Goal: Transaction & Acquisition: Purchase product/service

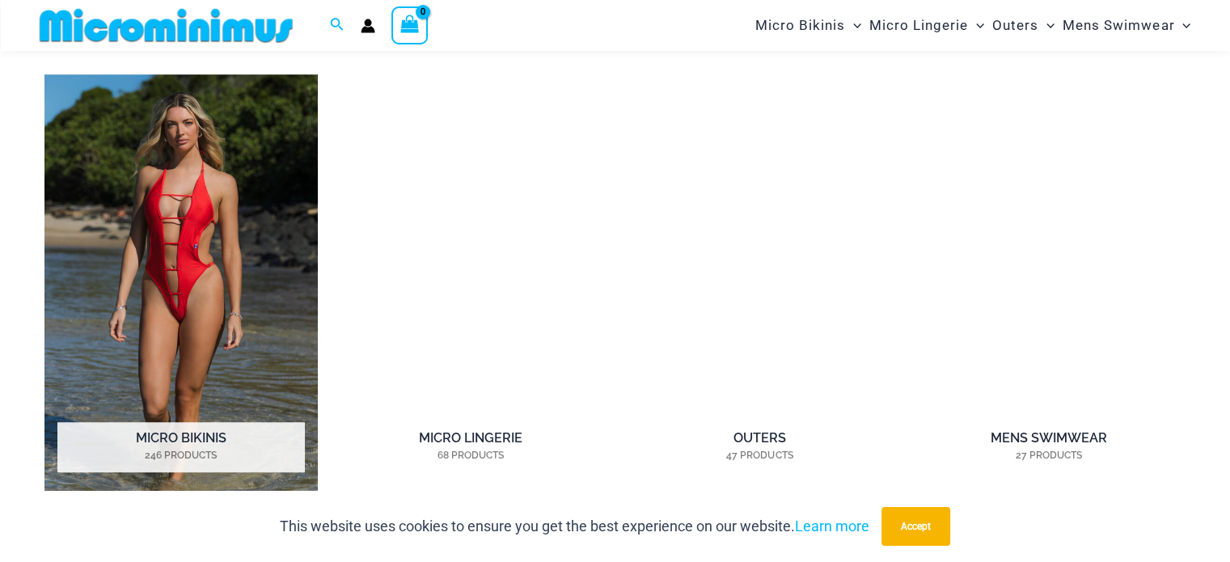
scroll to position [1199, 0]
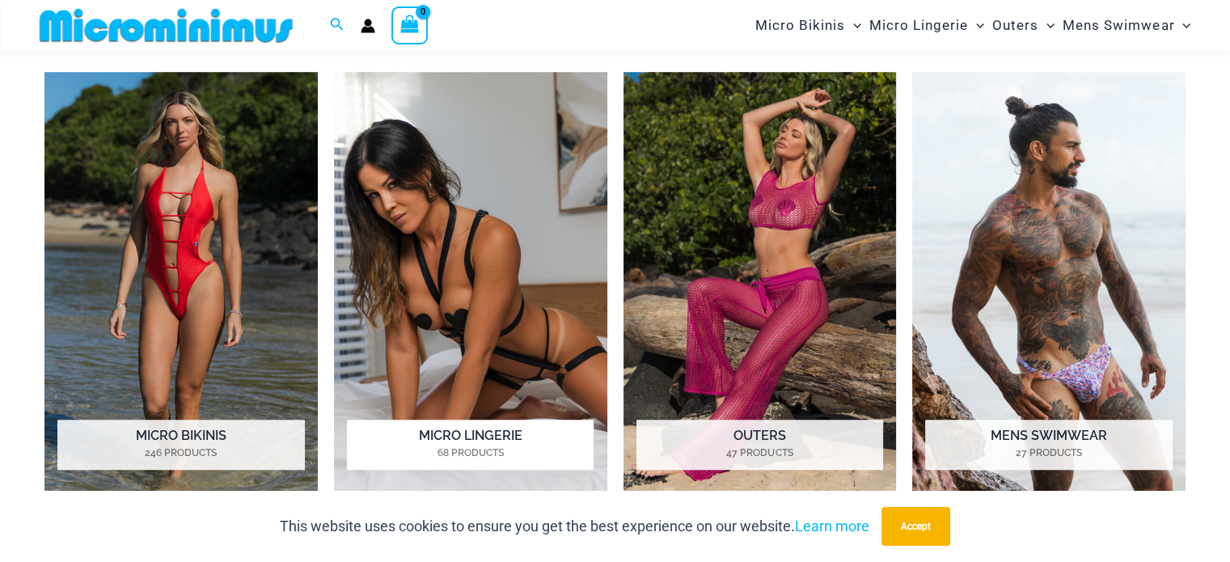
click at [463, 246] on img "Visit product category Micro Lingerie" at bounding box center [470, 282] width 273 height 421
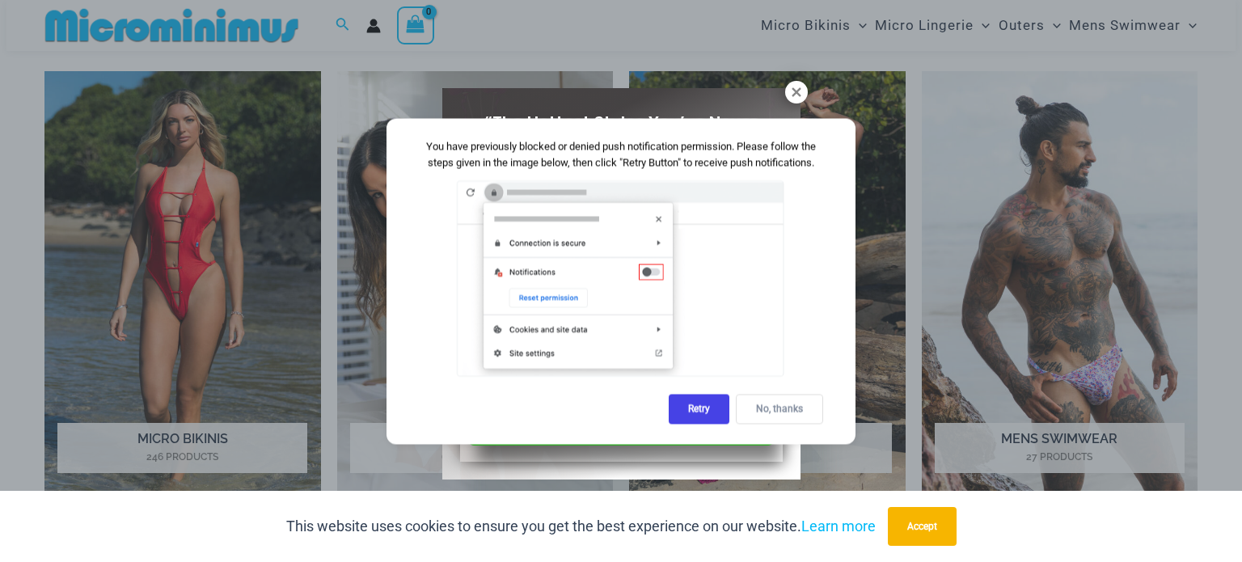
click at [789, 404] on div "No, thanks" at bounding box center [779, 409] width 87 height 30
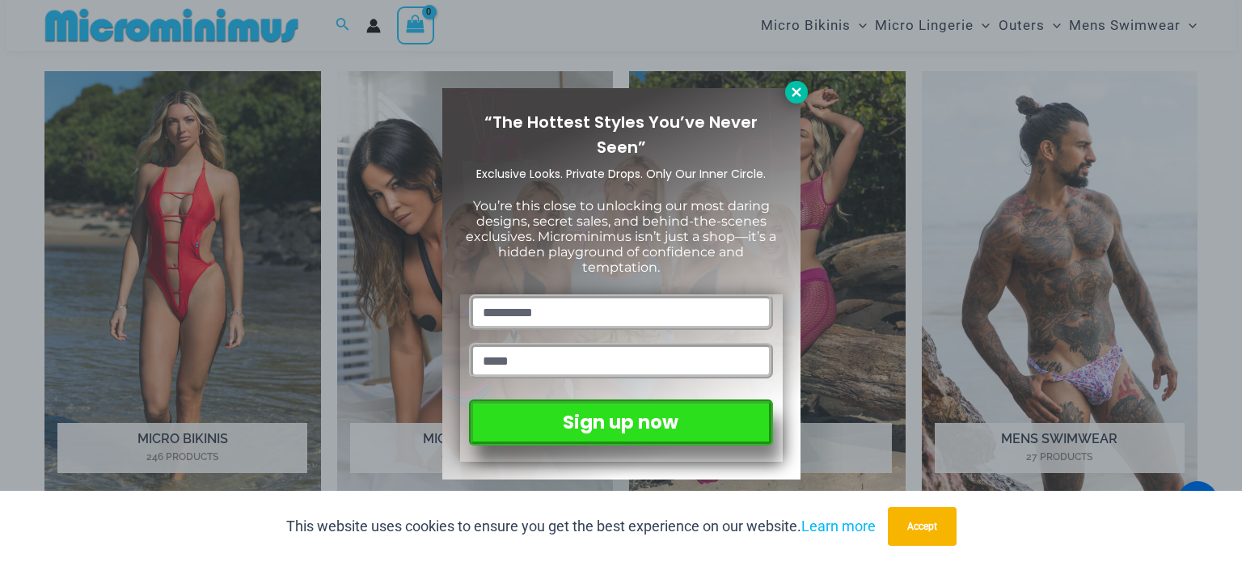
click at [795, 91] on icon at bounding box center [796, 91] width 9 height 9
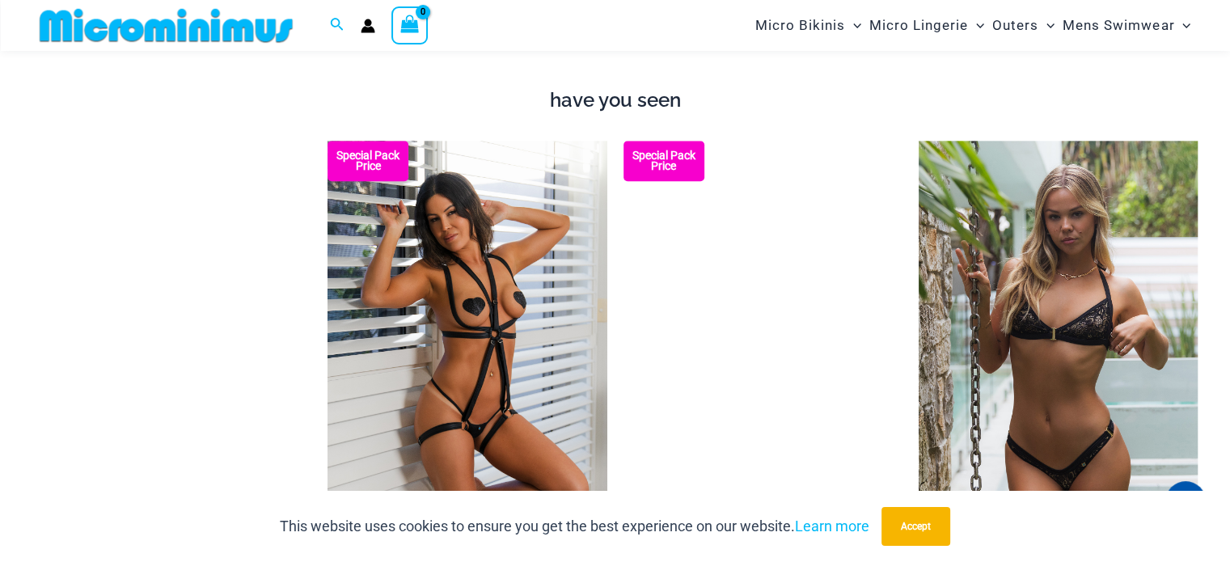
scroll to position [1847, 0]
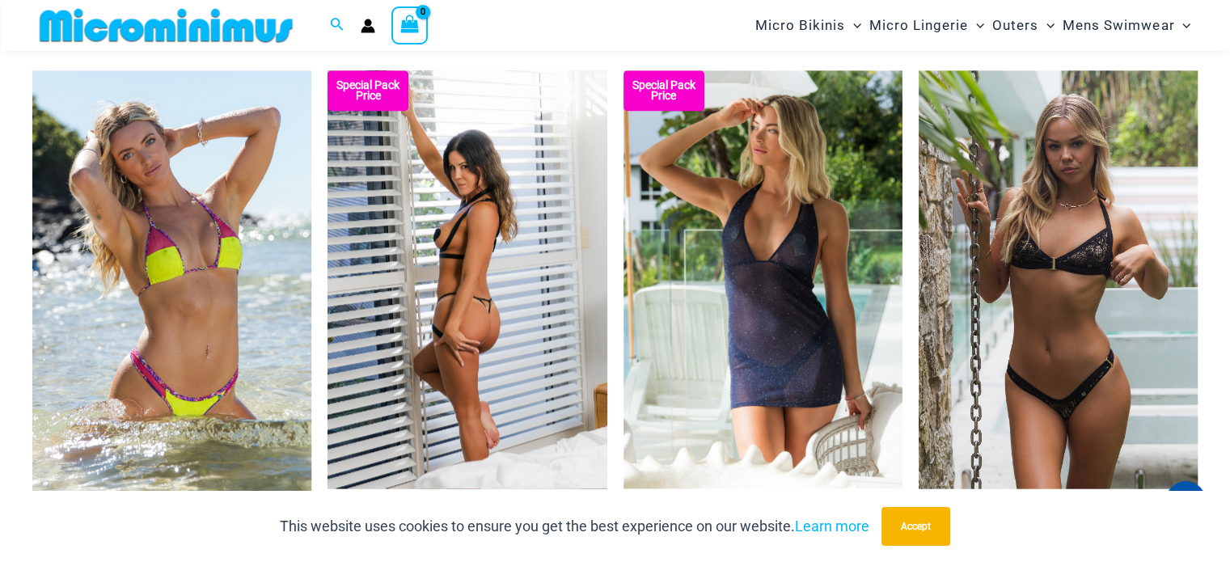
click at [476, 223] on img at bounding box center [467, 279] width 279 height 419
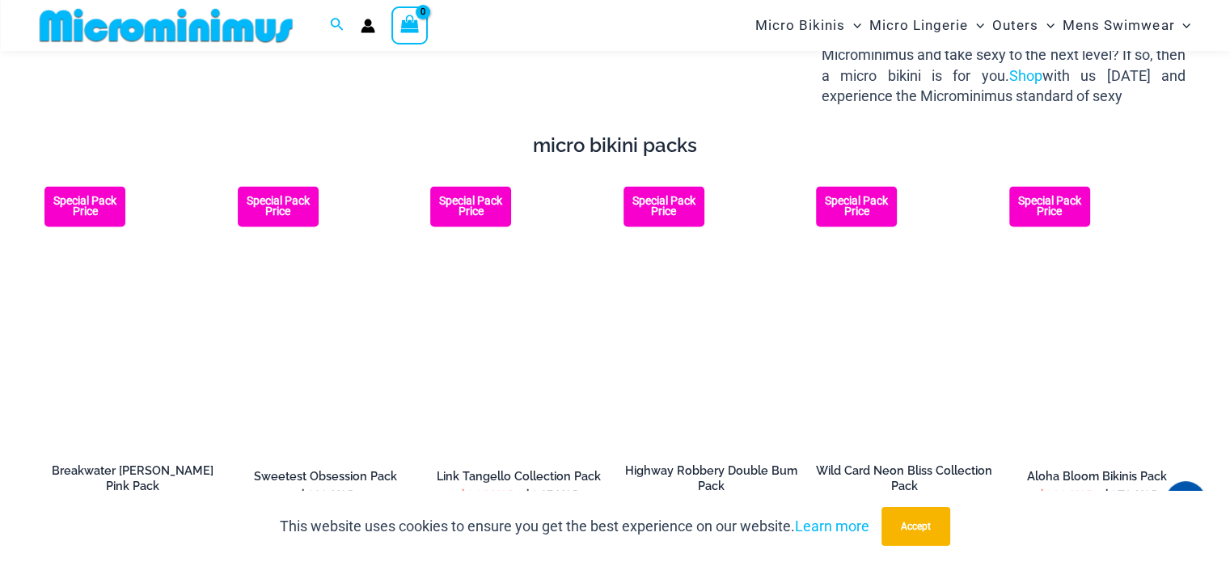
scroll to position [2651, 0]
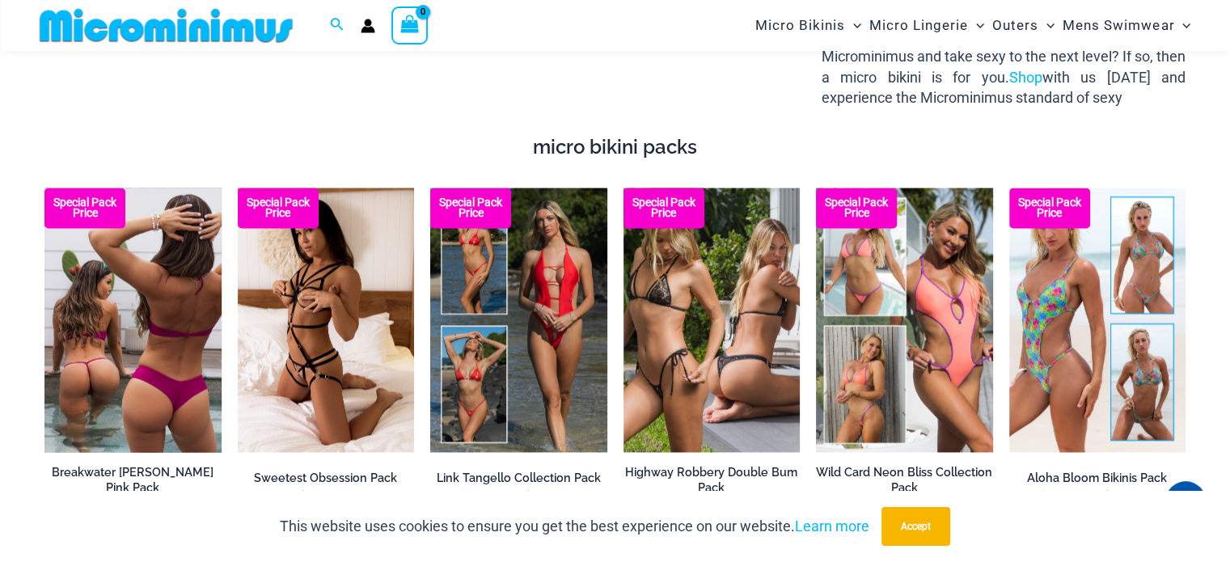
click at [117, 311] on img at bounding box center [132, 320] width 177 height 265
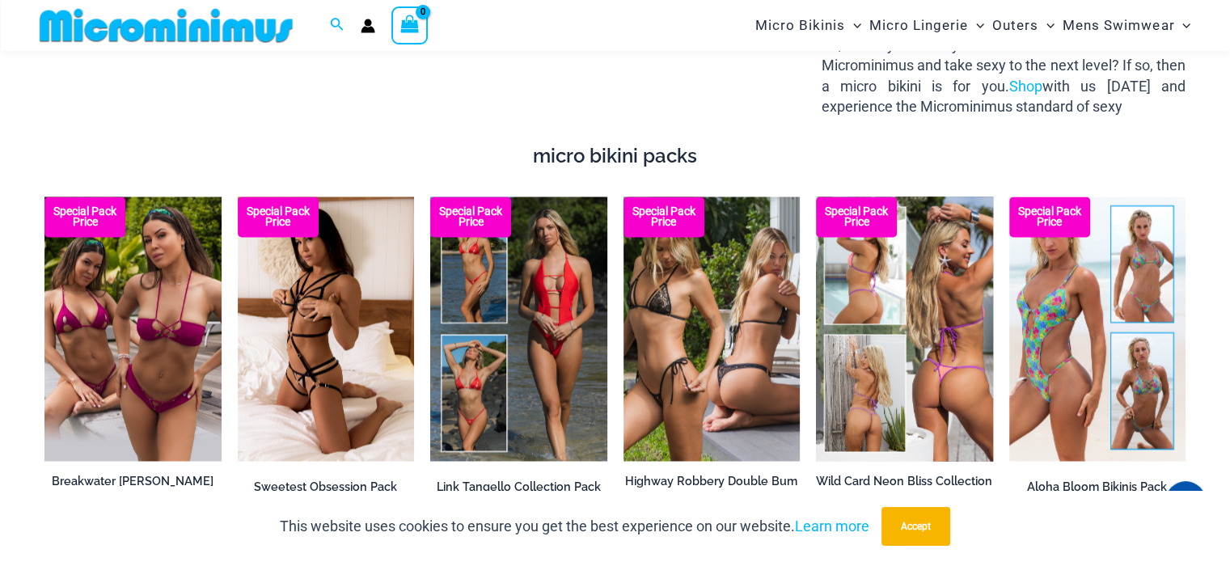
click at [892, 331] on img at bounding box center [904, 329] width 177 height 265
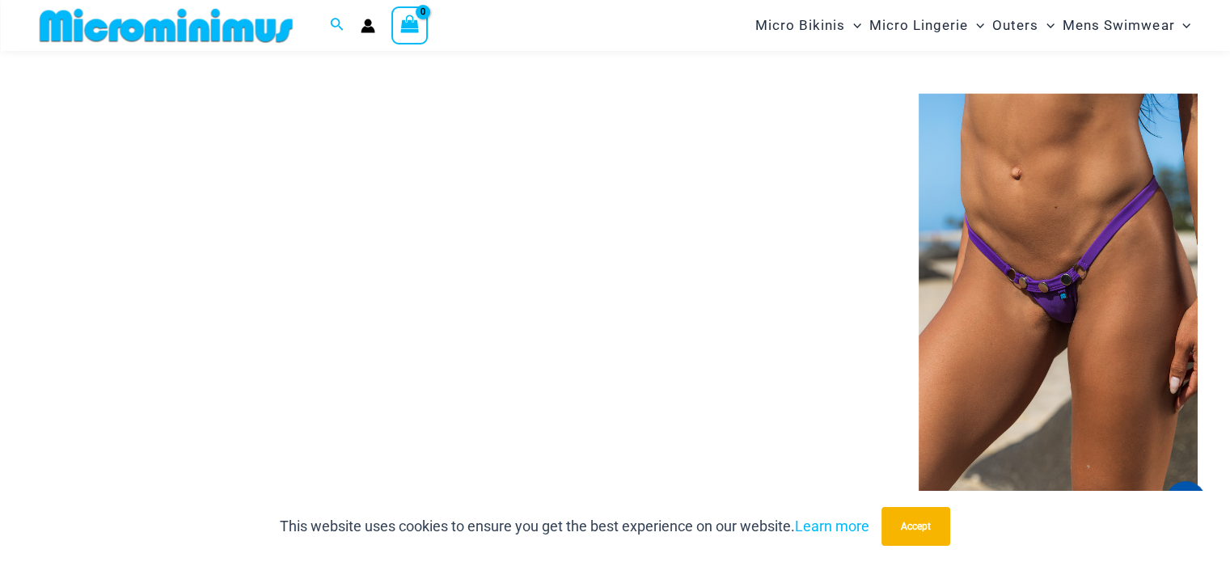
scroll to position [5059, 0]
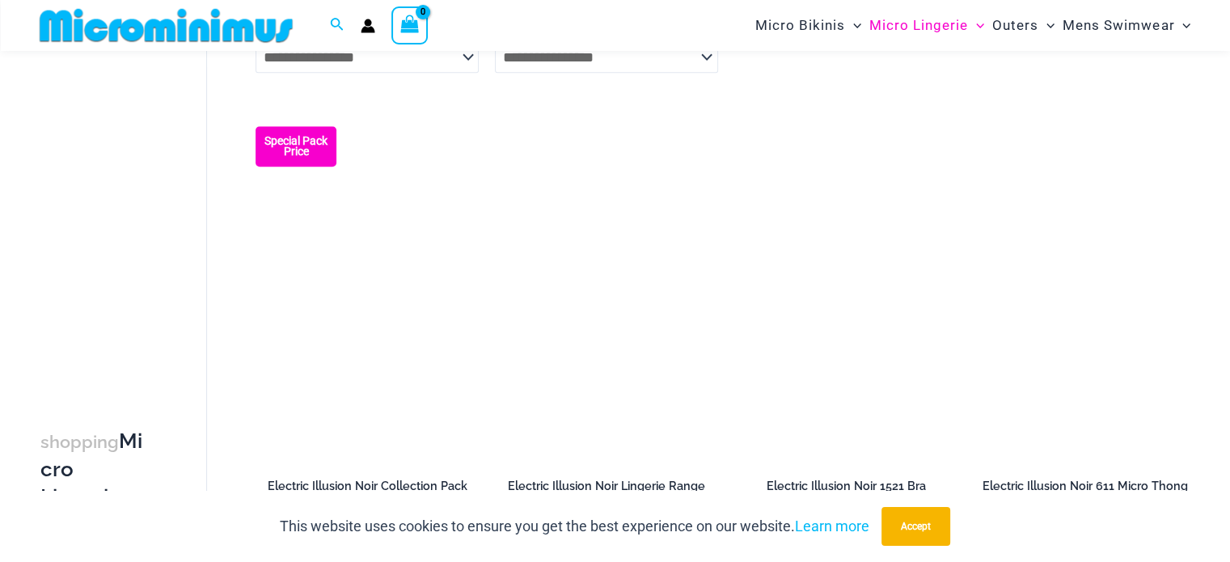
scroll to position [1685, 0]
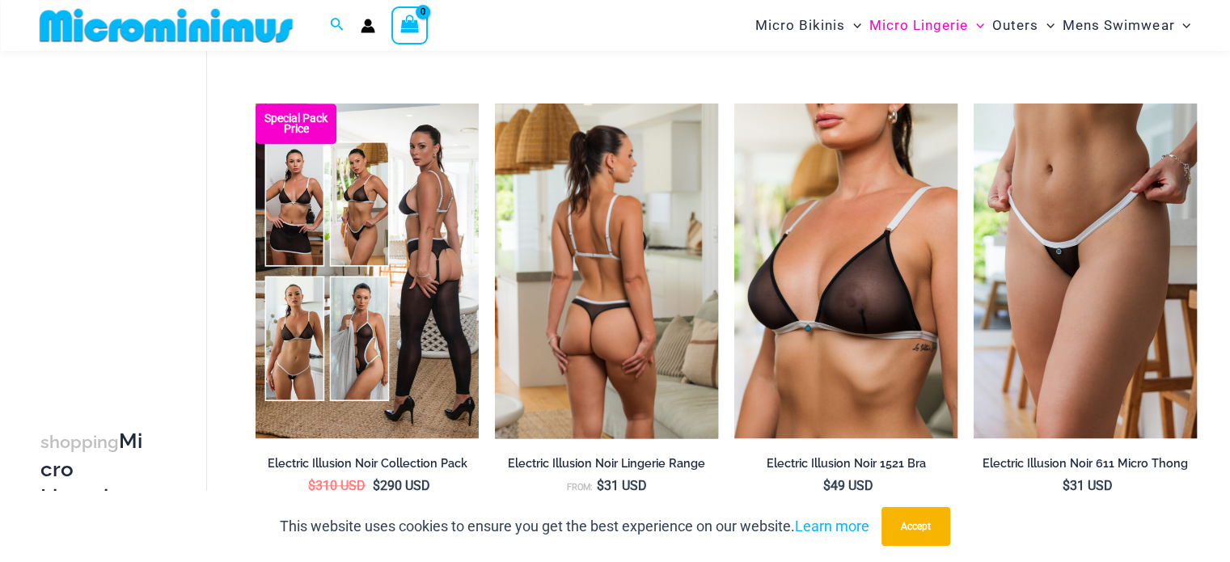
click at [612, 226] on img at bounding box center [606, 271] width 223 height 335
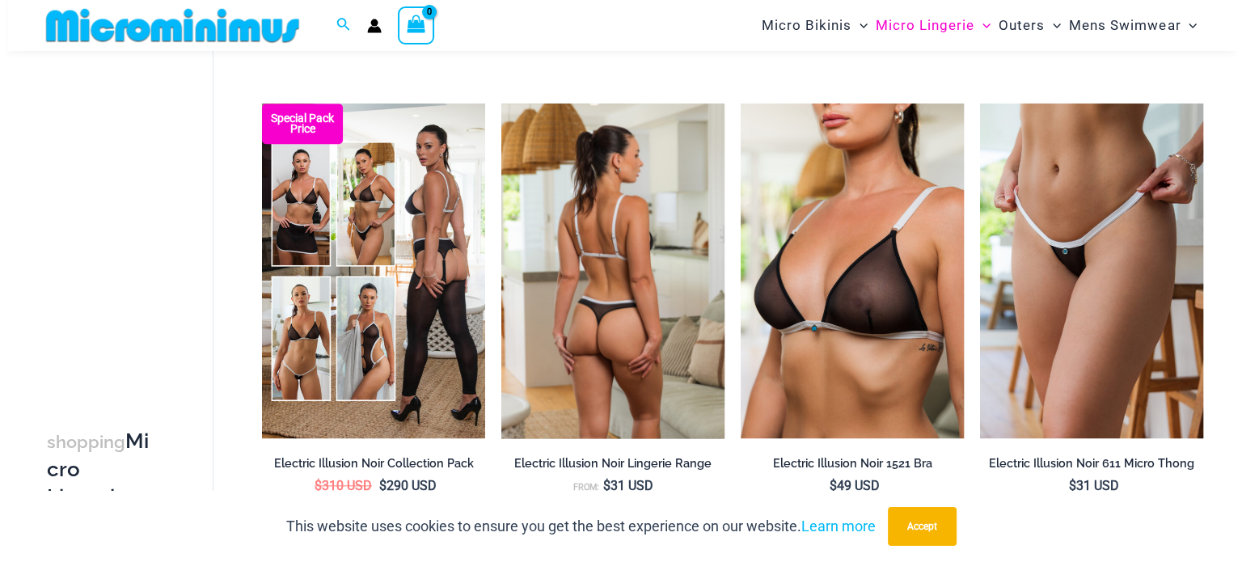
scroll to position [1698, 0]
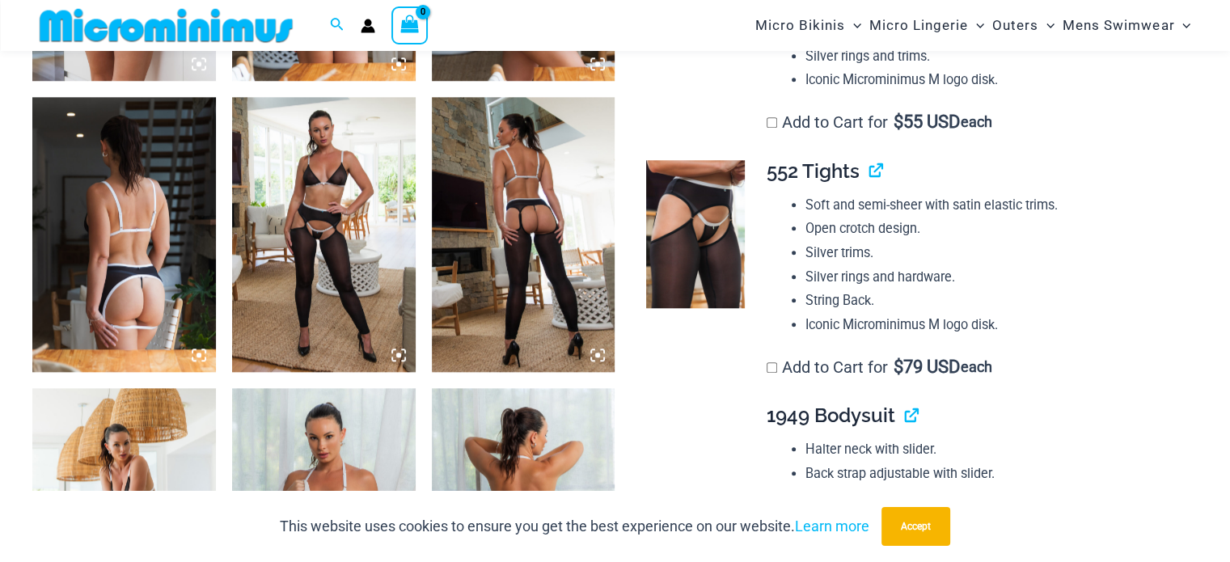
scroll to position [1617, 0]
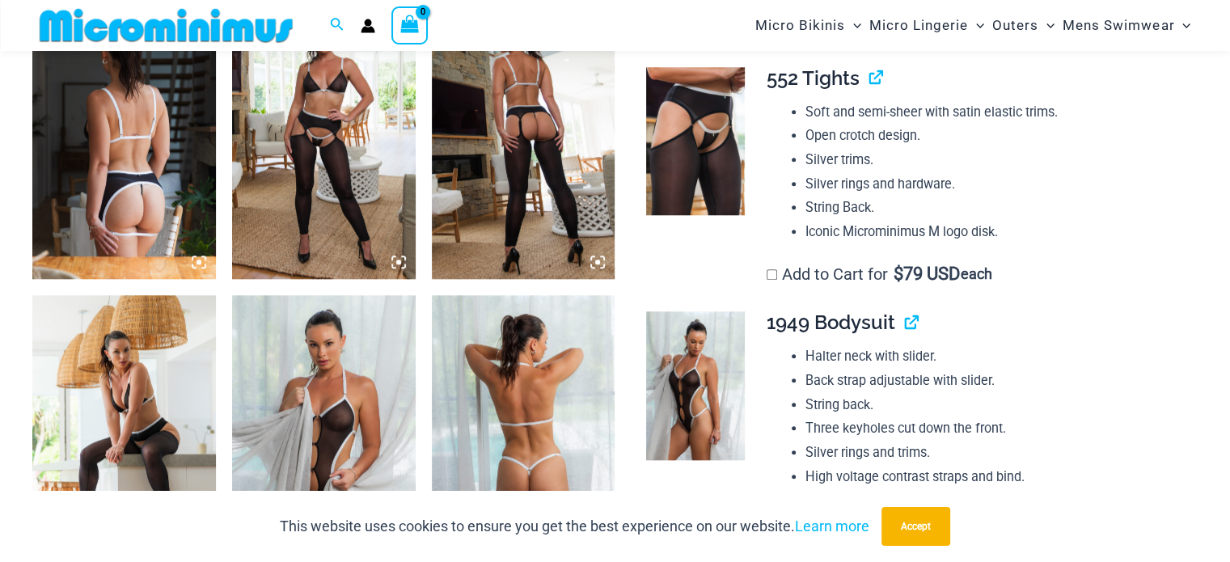
click at [522, 232] on img at bounding box center [524, 141] width 184 height 275
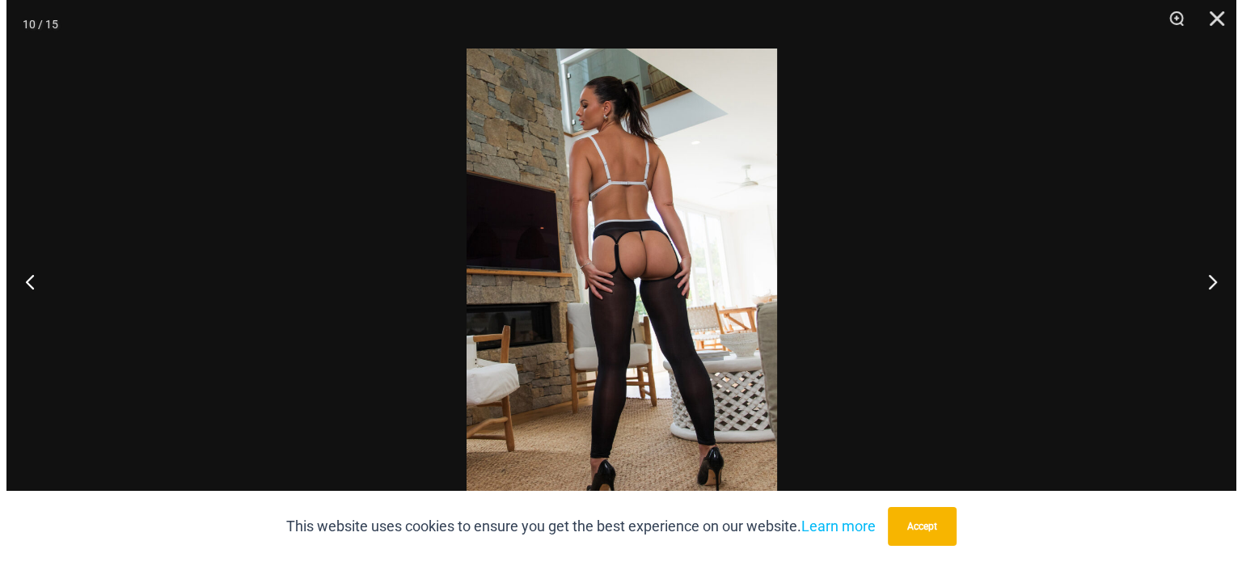
scroll to position [1632, 0]
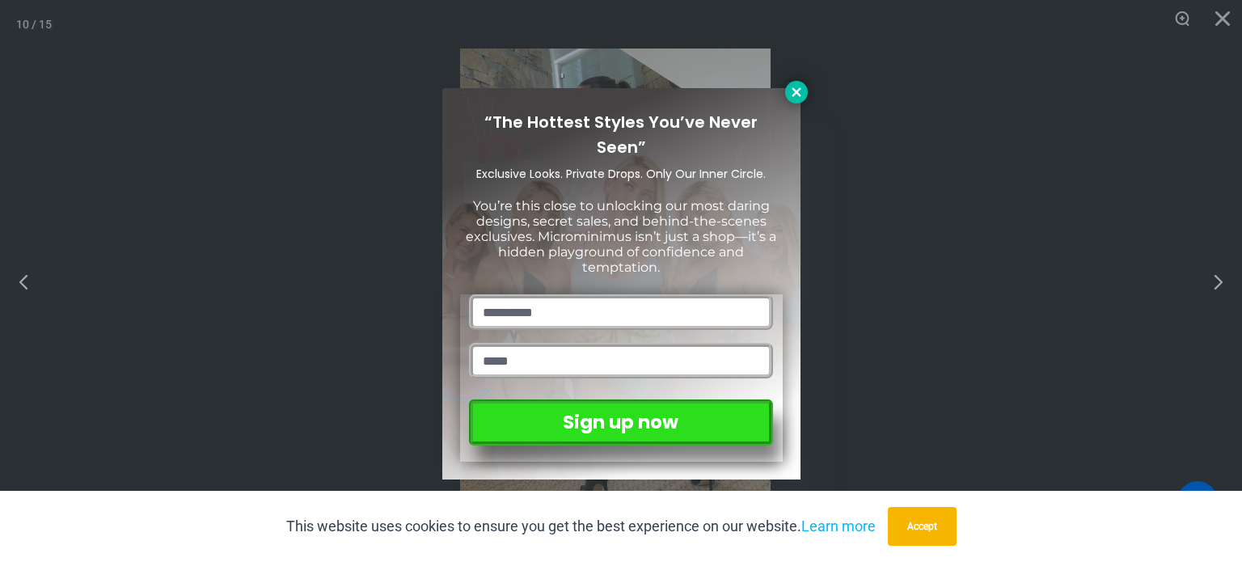
click at [795, 92] on icon at bounding box center [796, 91] width 9 height 9
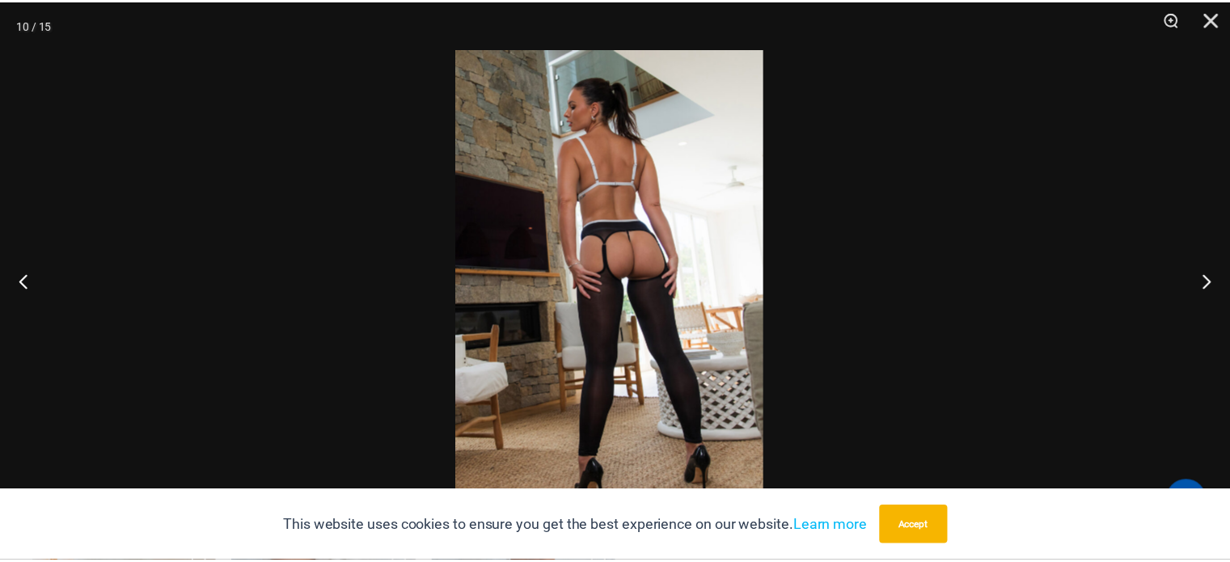
scroll to position [1617, 0]
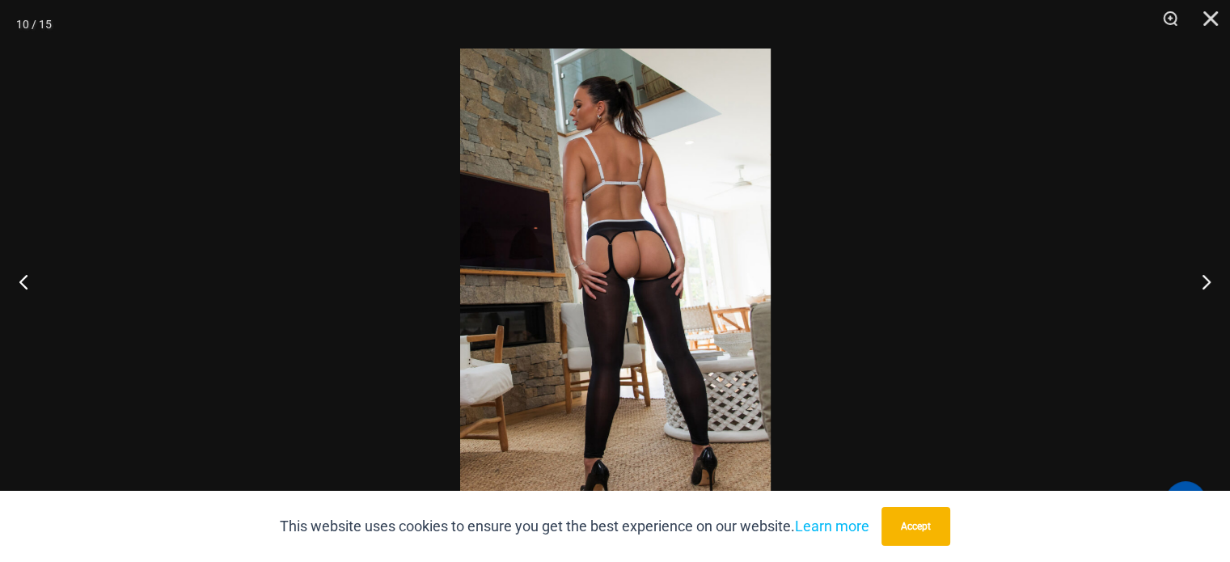
click at [692, 206] on img at bounding box center [615, 281] width 311 height 465
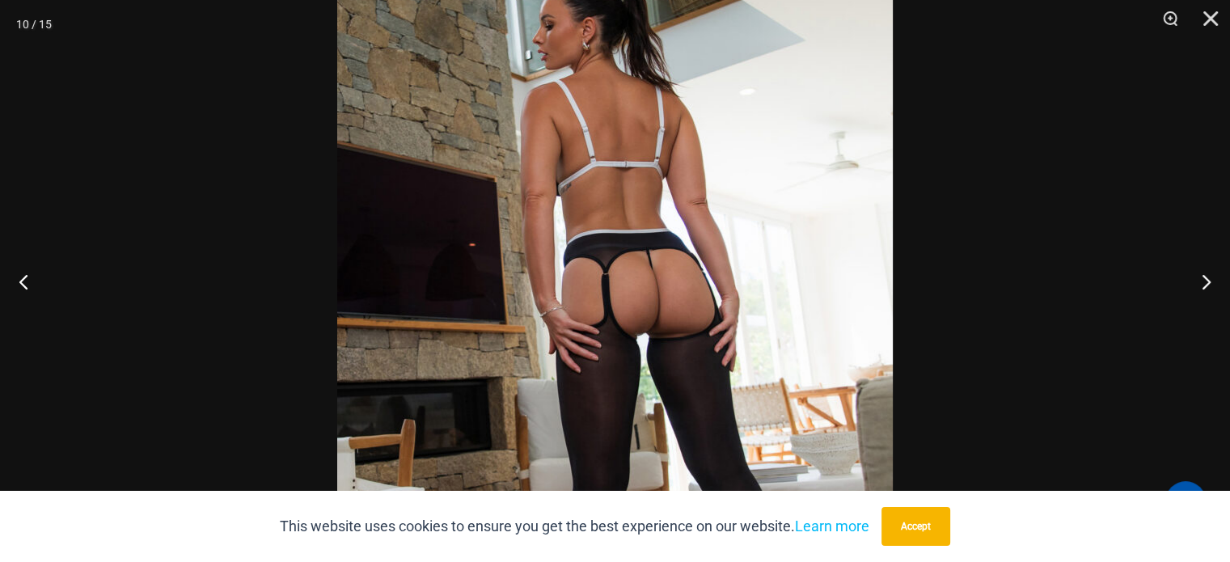
click at [692, 206] on img at bounding box center [615, 339] width 556 height 833
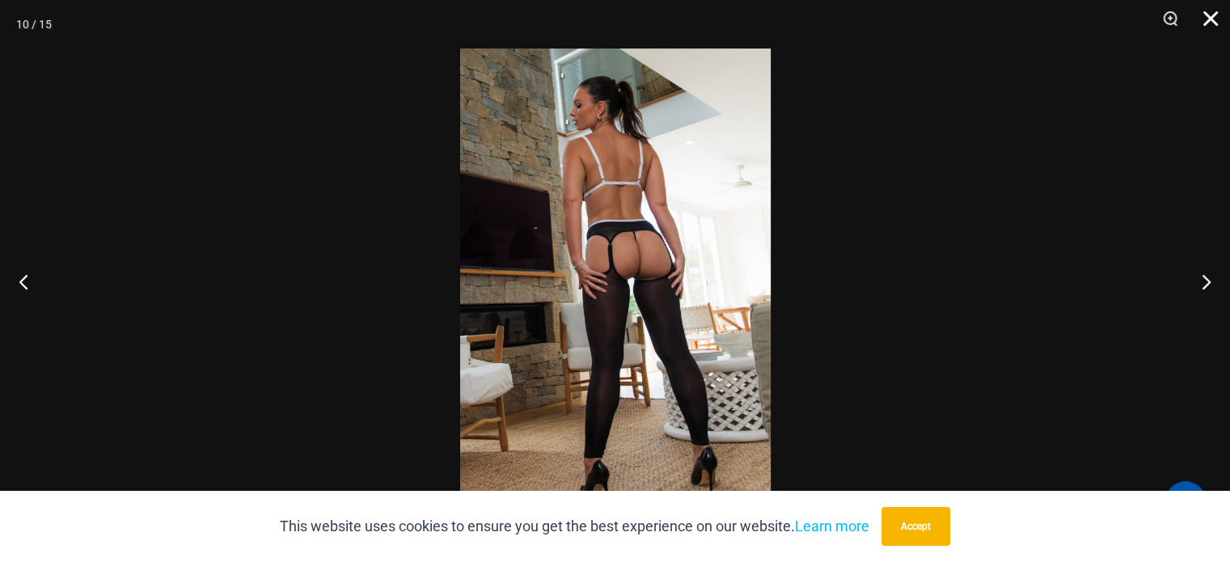
click at [1213, 22] on button "Close" at bounding box center [1205, 24] width 40 height 49
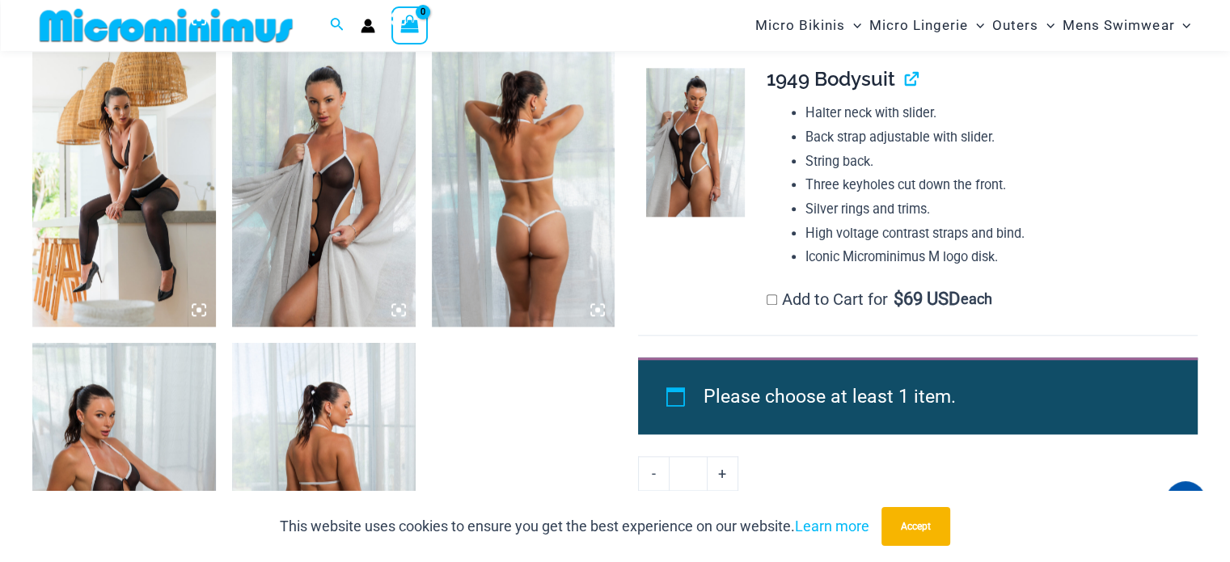
scroll to position [1940, 0]
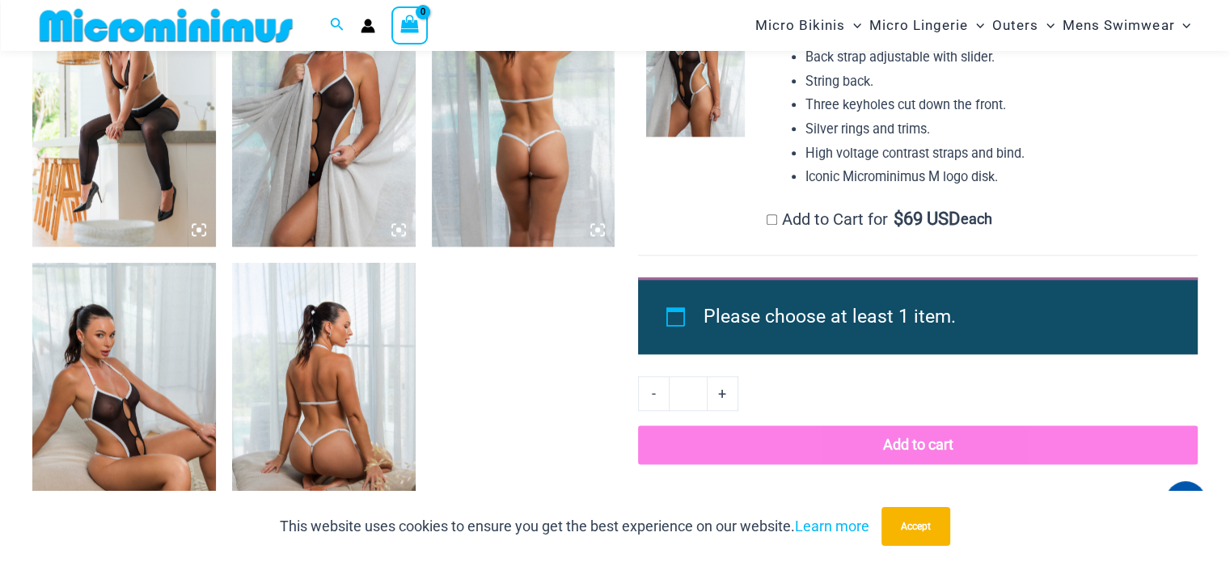
click at [86, 319] on img at bounding box center [124, 400] width 184 height 275
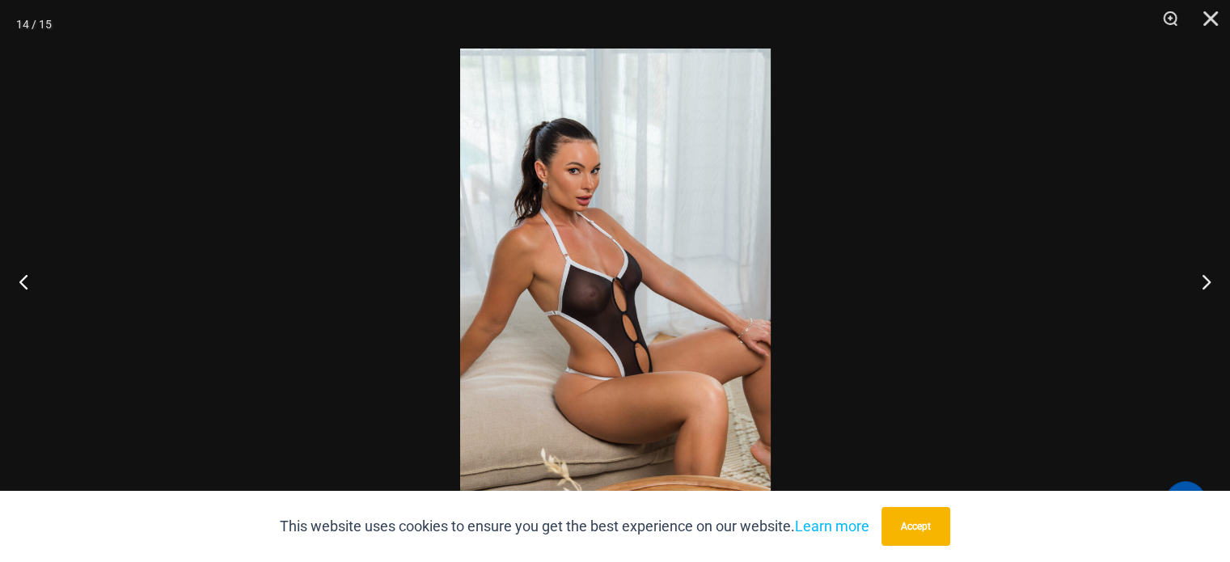
click at [541, 272] on img at bounding box center [615, 281] width 311 height 465
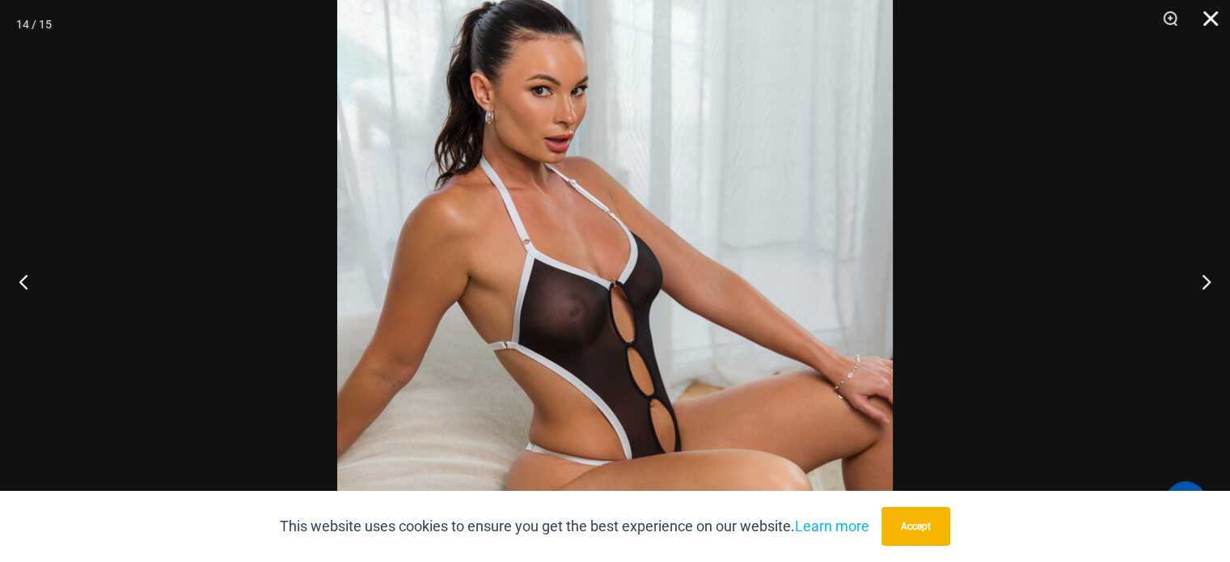
click at [1211, 13] on button "Close" at bounding box center [1205, 24] width 40 height 49
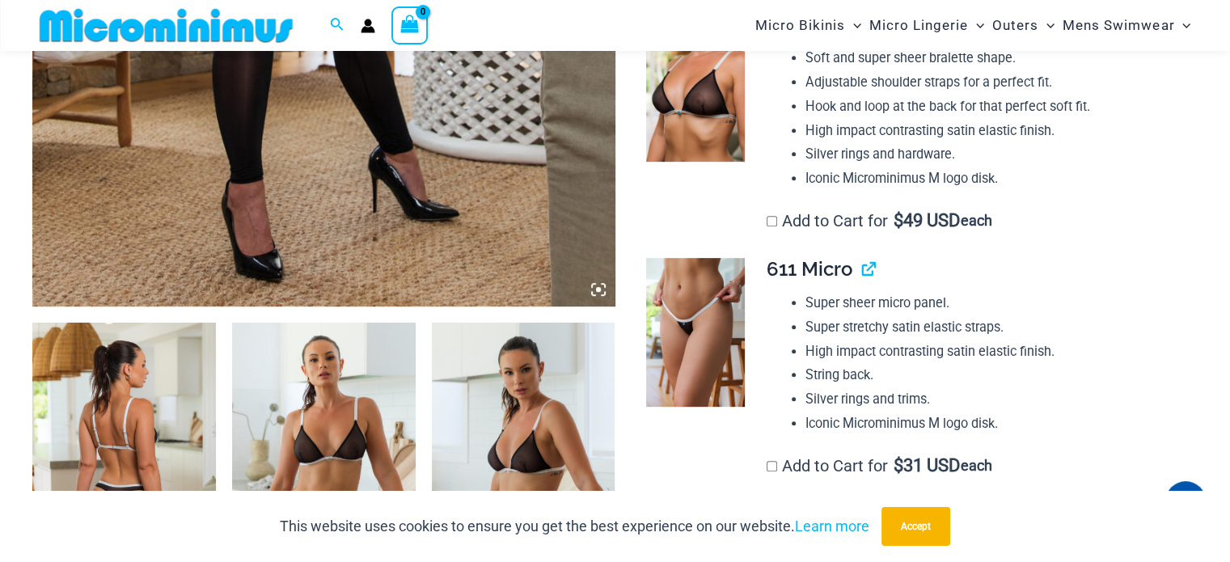
scroll to position [632, 0]
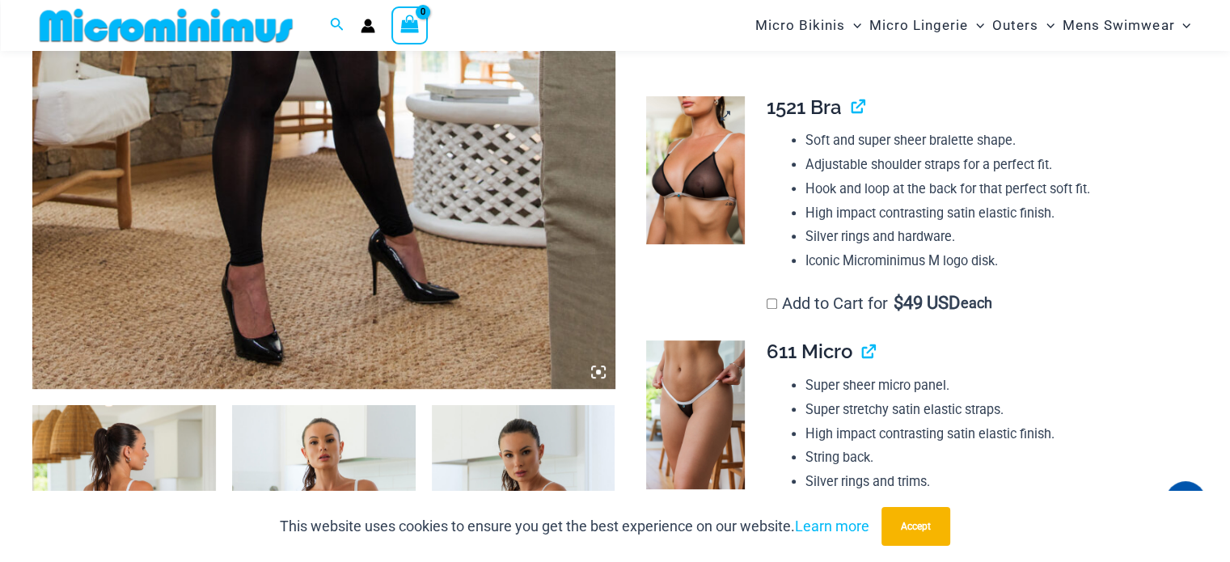
click at [677, 180] on img at bounding box center [695, 170] width 99 height 148
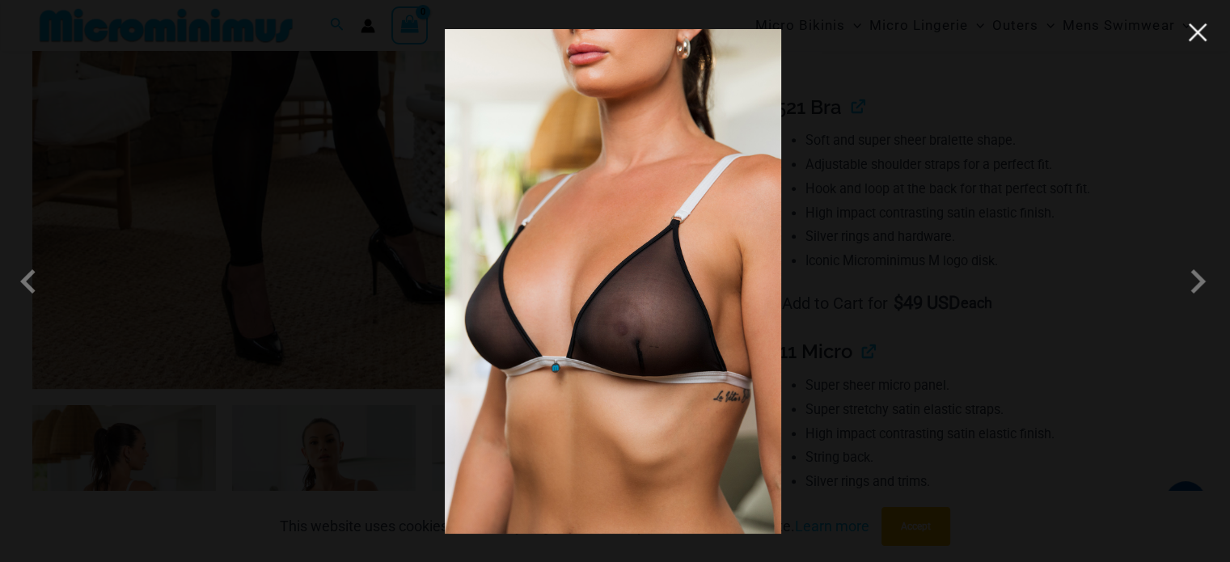
click at [1206, 27] on button "Close" at bounding box center [1198, 32] width 24 height 24
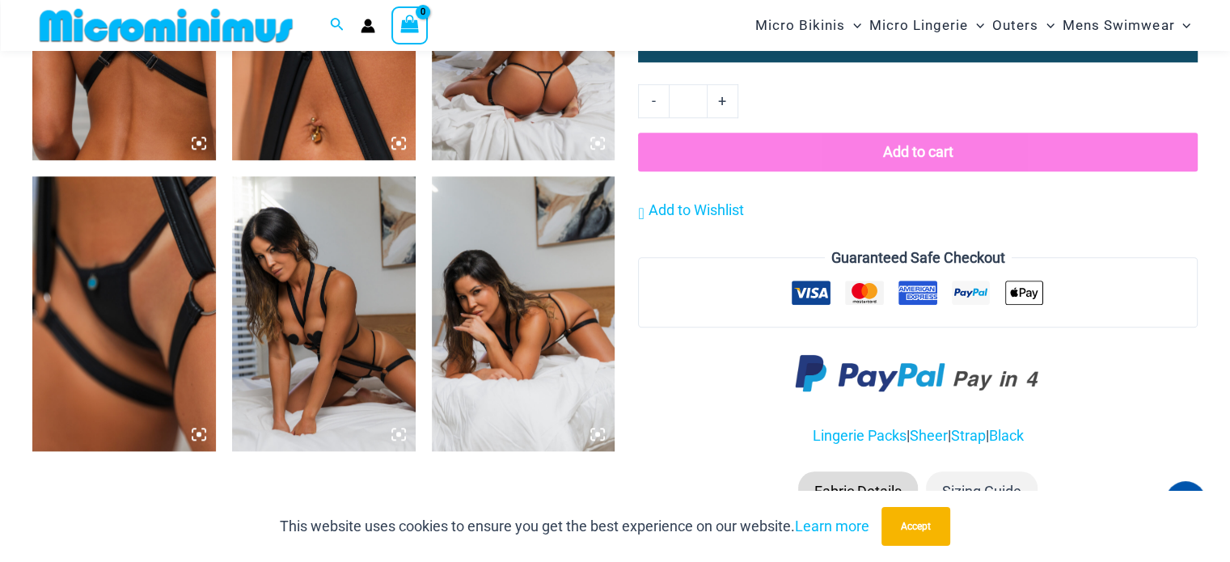
scroll to position [1432, 0]
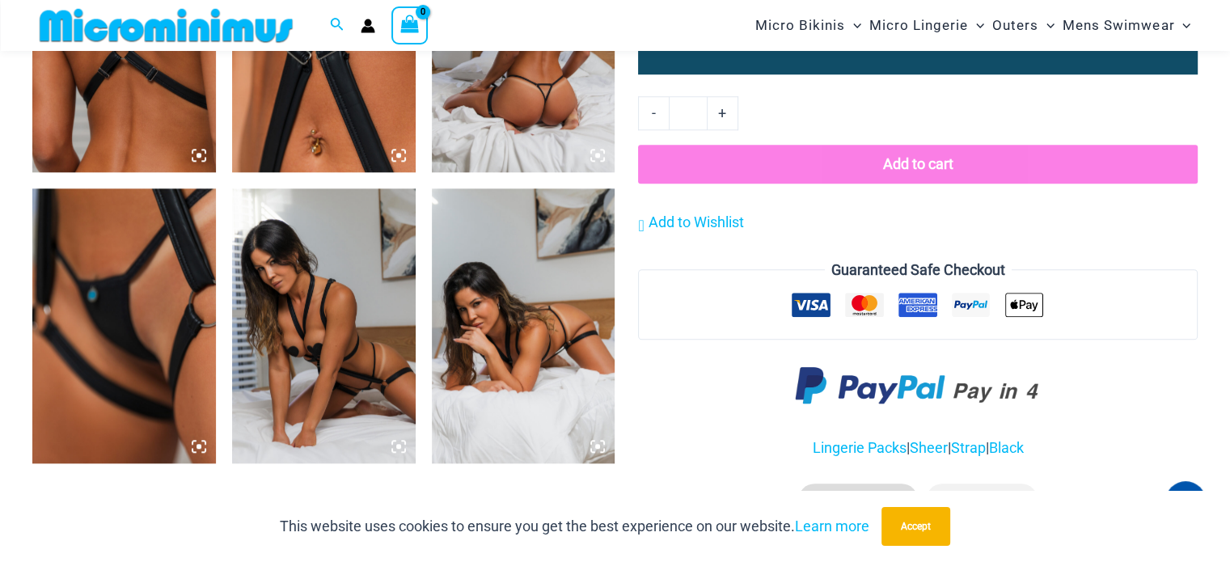
click at [495, 258] on img at bounding box center [524, 325] width 184 height 275
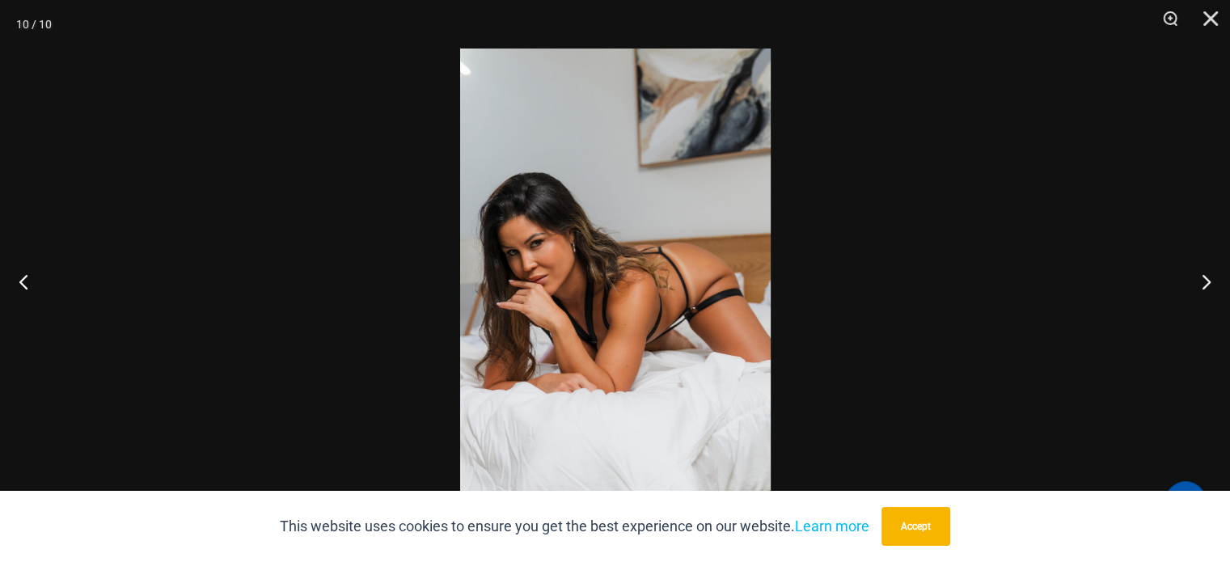
click at [735, 386] on img at bounding box center [615, 281] width 311 height 465
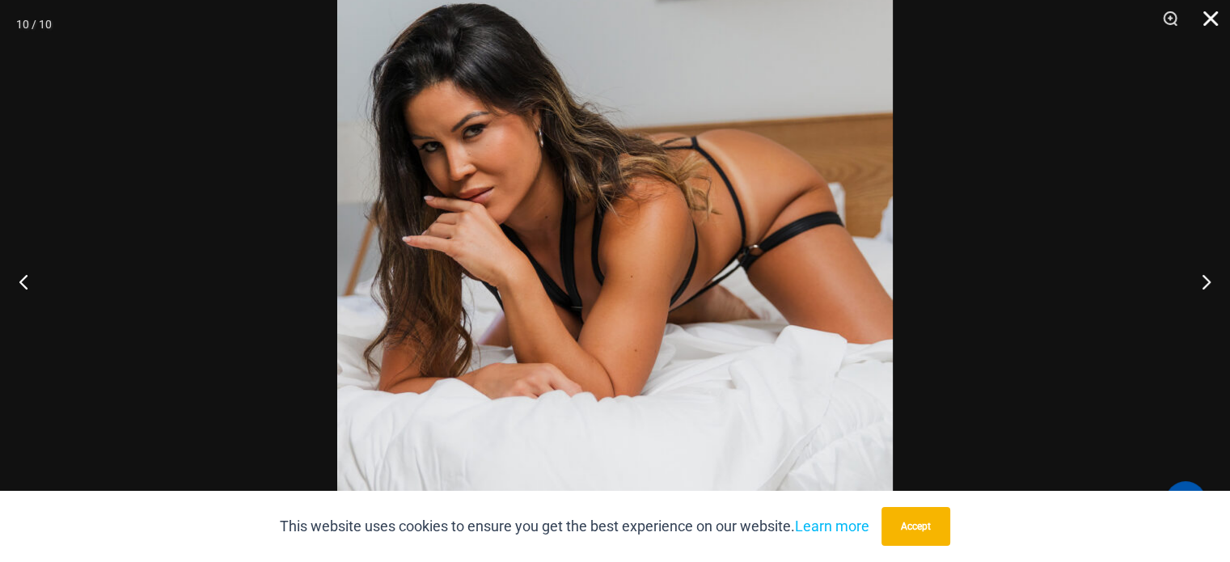
click at [1213, 19] on button "Close" at bounding box center [1205, 24] width 40 height 49
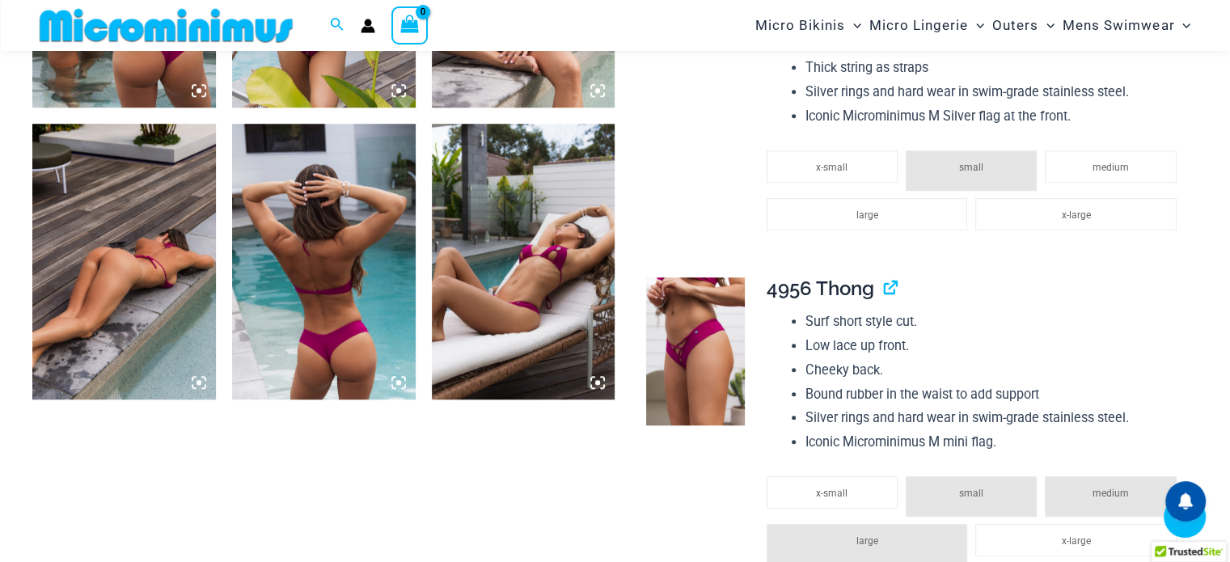
scroll to position [1196, 0]
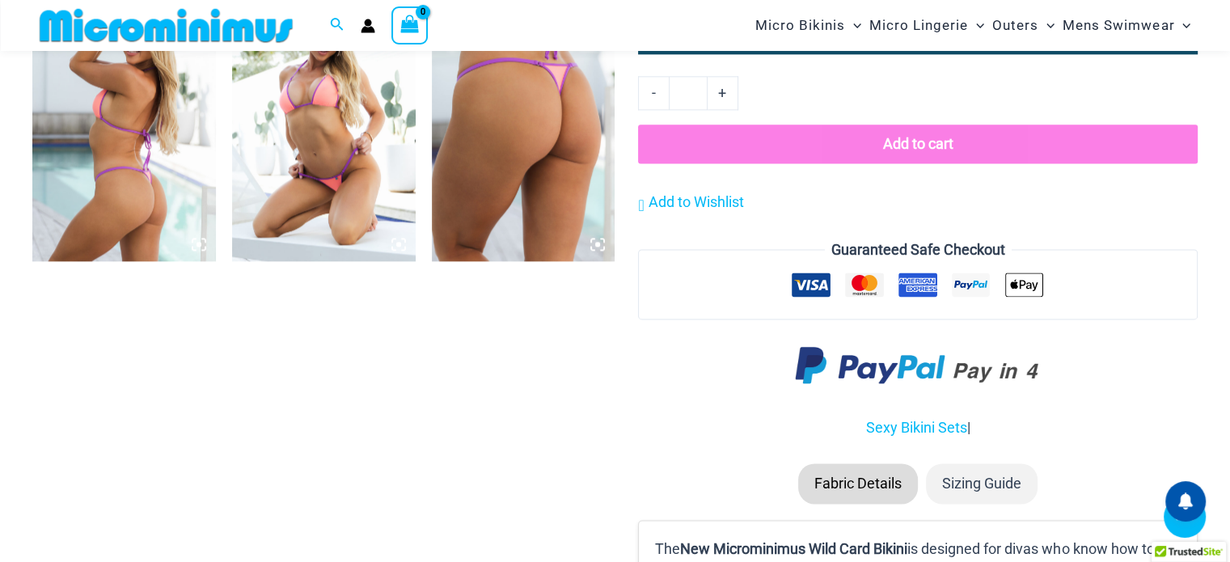
scroll to position [2147, 0]
